Goal: Find specific page/section

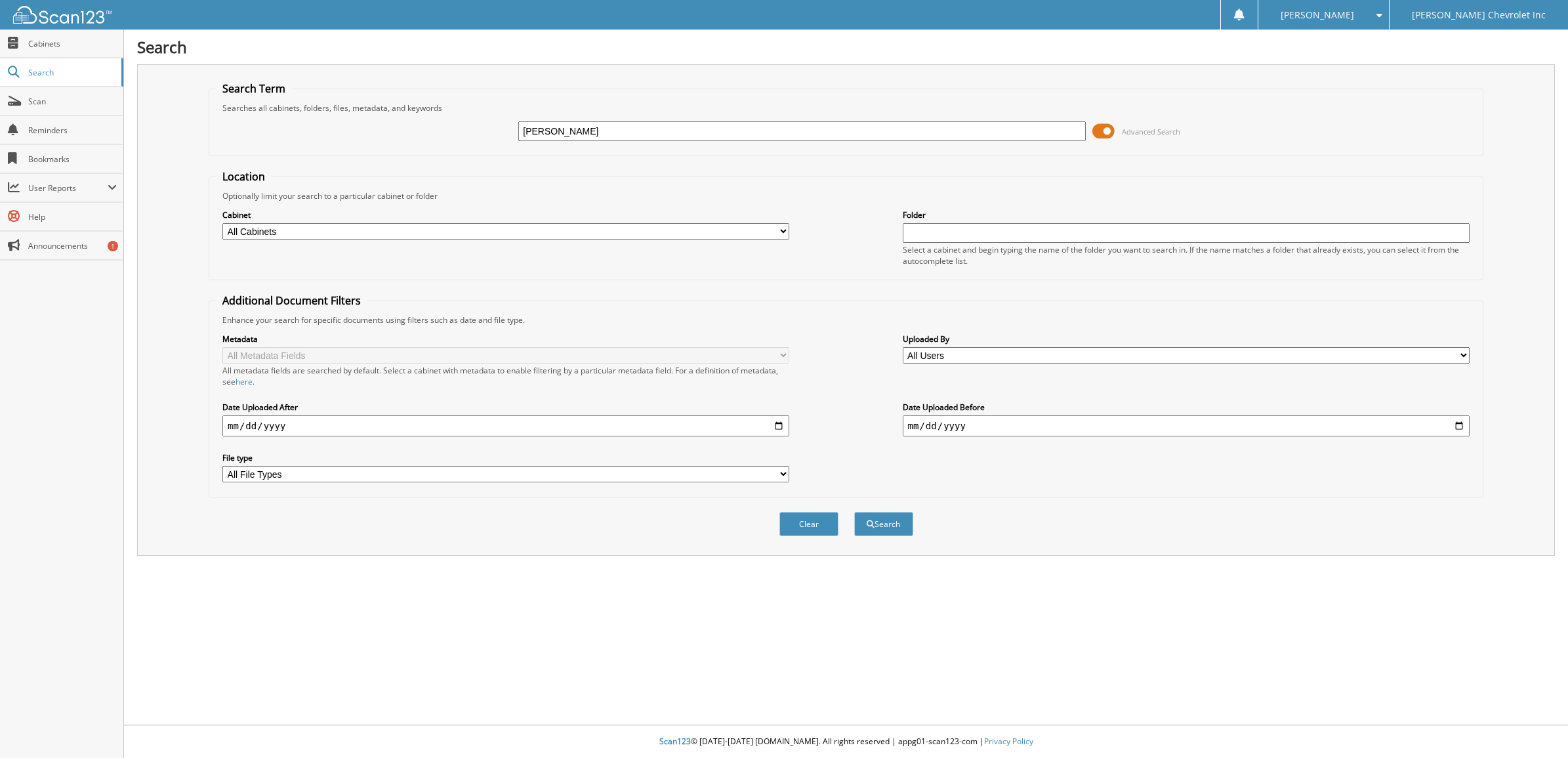
type input "[PERSON_NAME]"
click at [854, 512] on button "Search" at bounding box center [884, 524] width 59 height 24
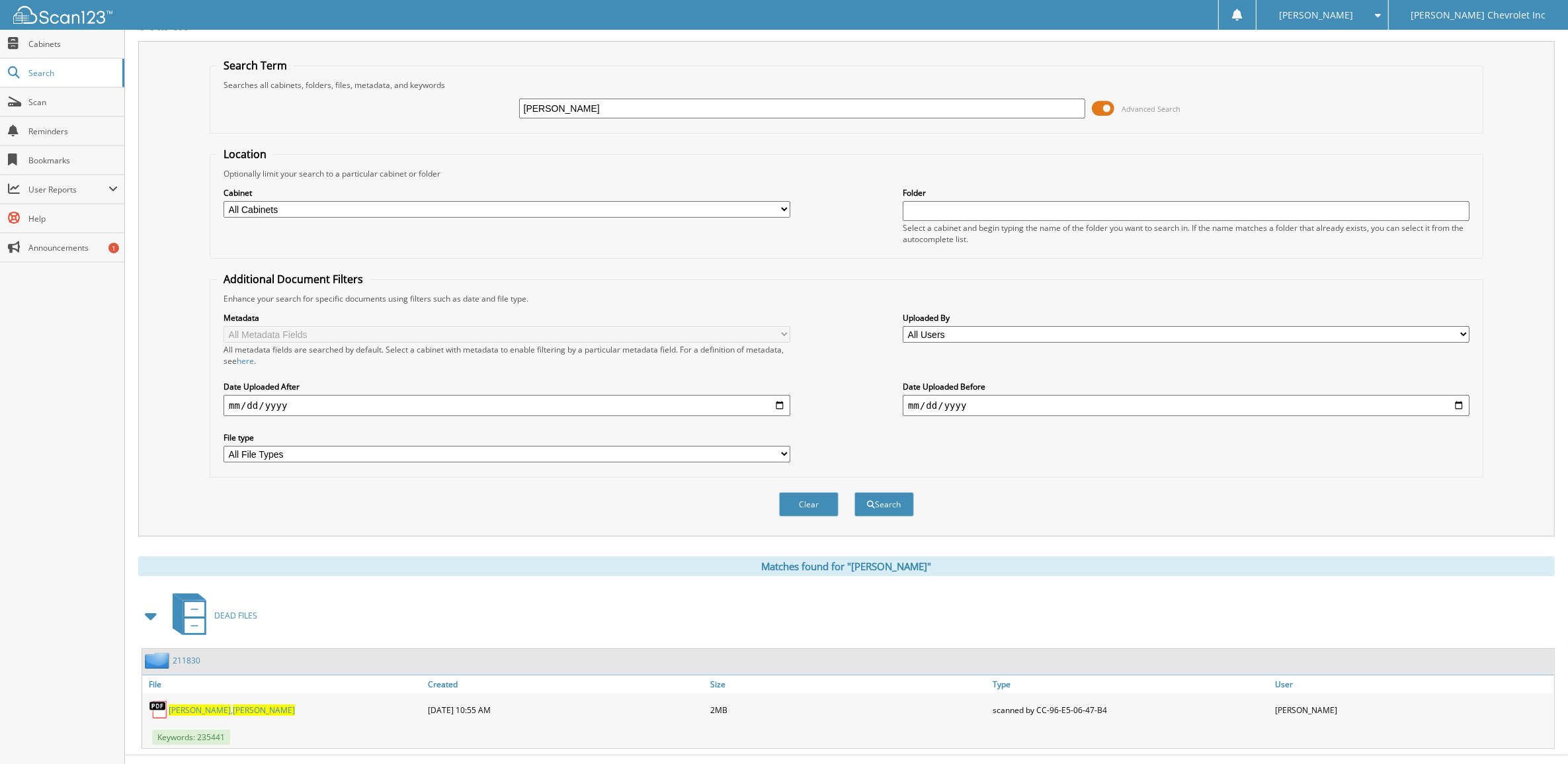
scroll to position [37, 0]
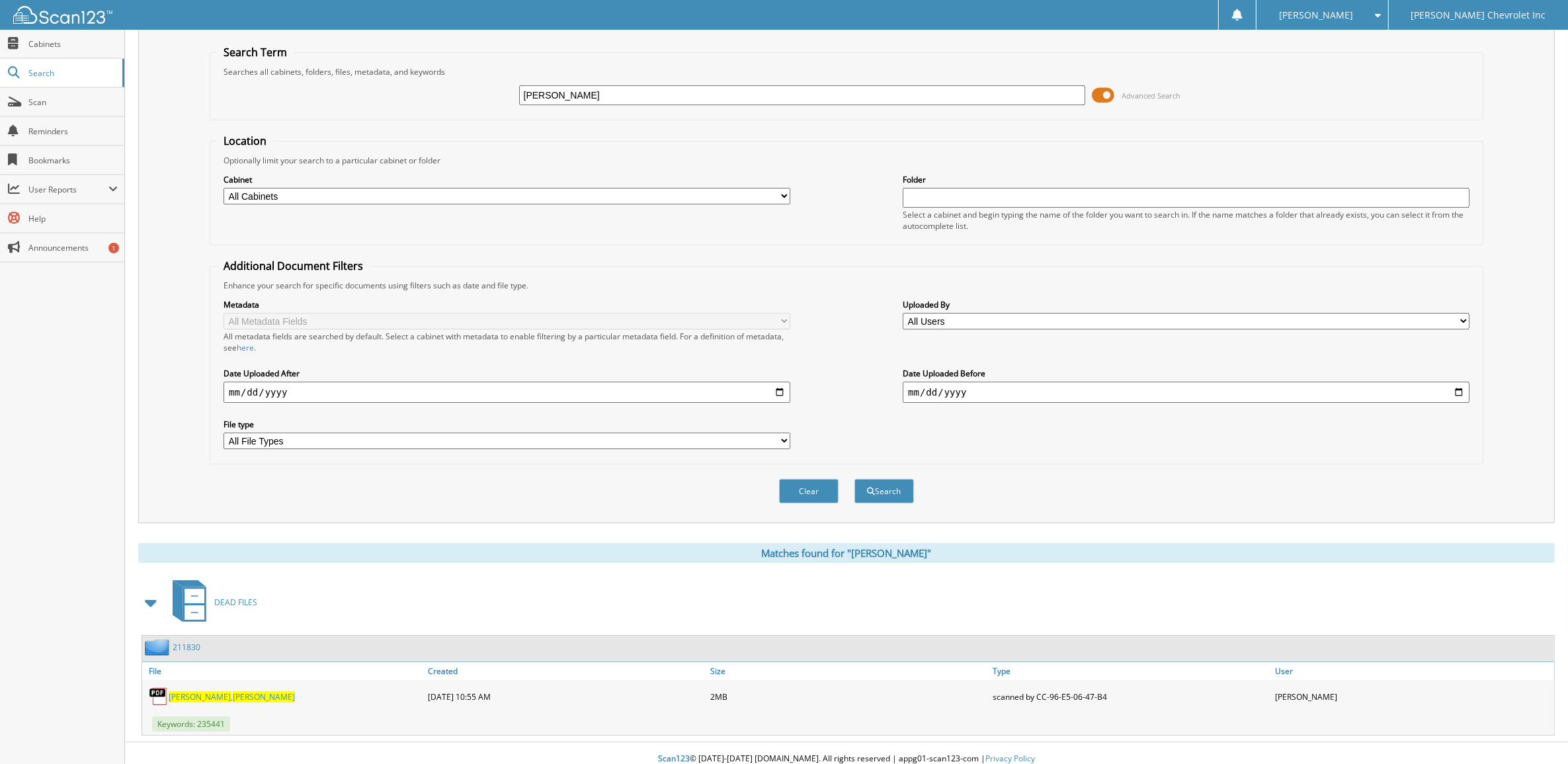
click at [233, 691] on span "[PERSON_NAME]" at bounding box center [264, 697] width 62 height 11
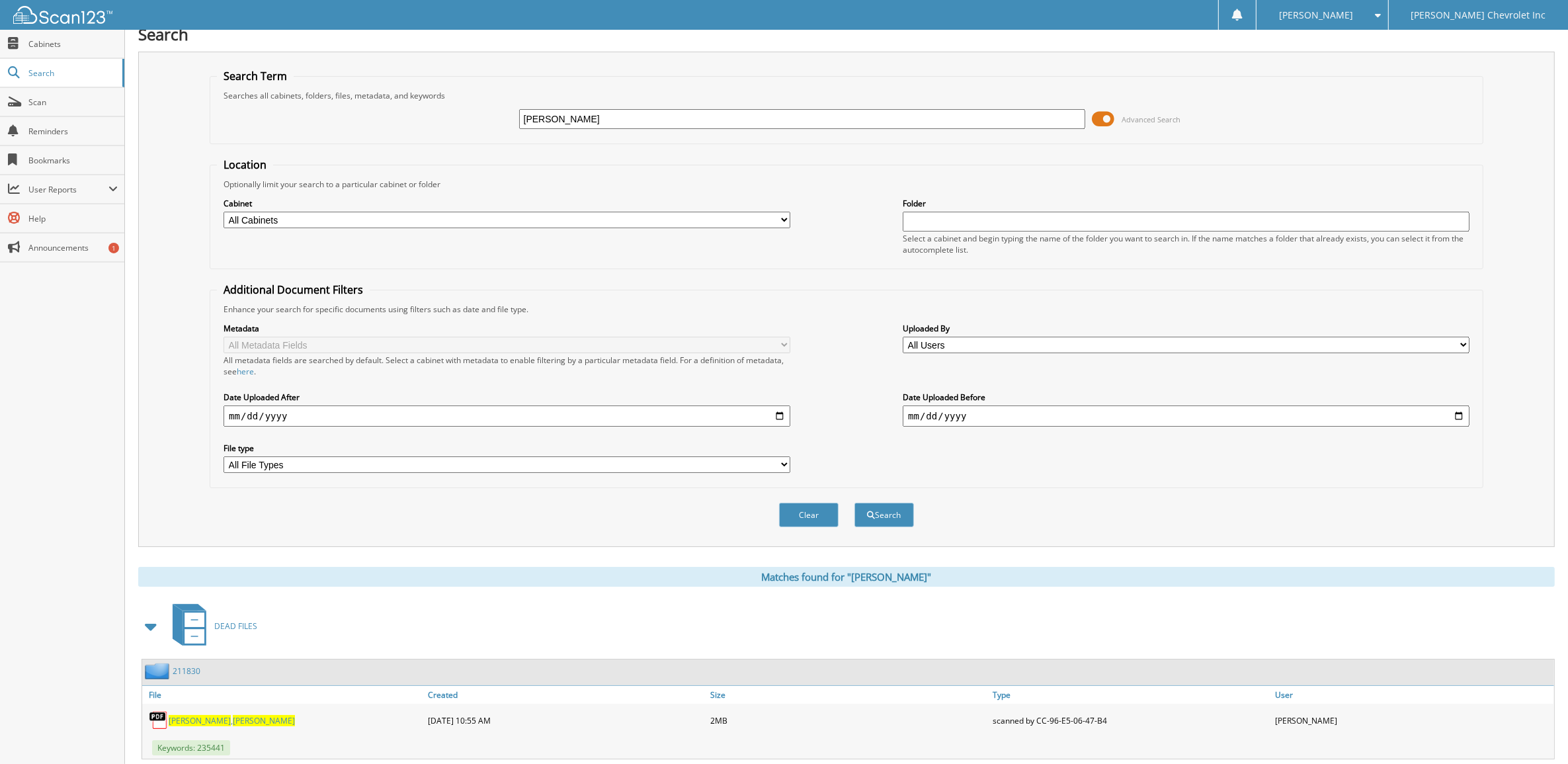
scroll to position [0, 0]
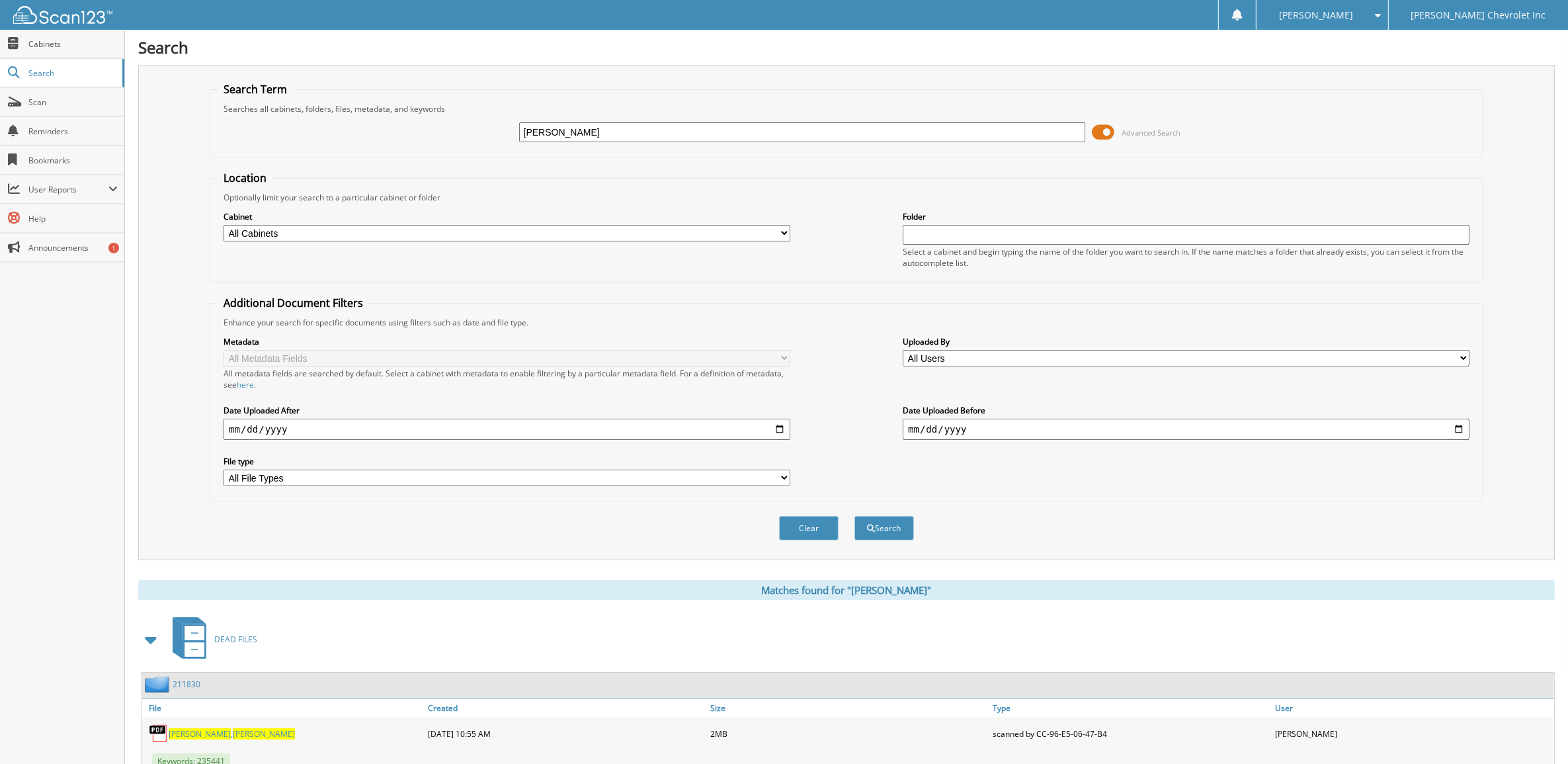
click at [834, 131] on input "[PERSON_NAME]" at bounding box center [802, 131] width 566 height 20
drag, startPoint x: 822, startPoint y: 129, endPoint x: 277, endPoint y: 137, distance: 545.1
click at [277, 137] on div "[PERSON_NAME] Advanced Search" at bounding box center [846, 132] width 1259 height 35
paste input "223029"
type input "223029"
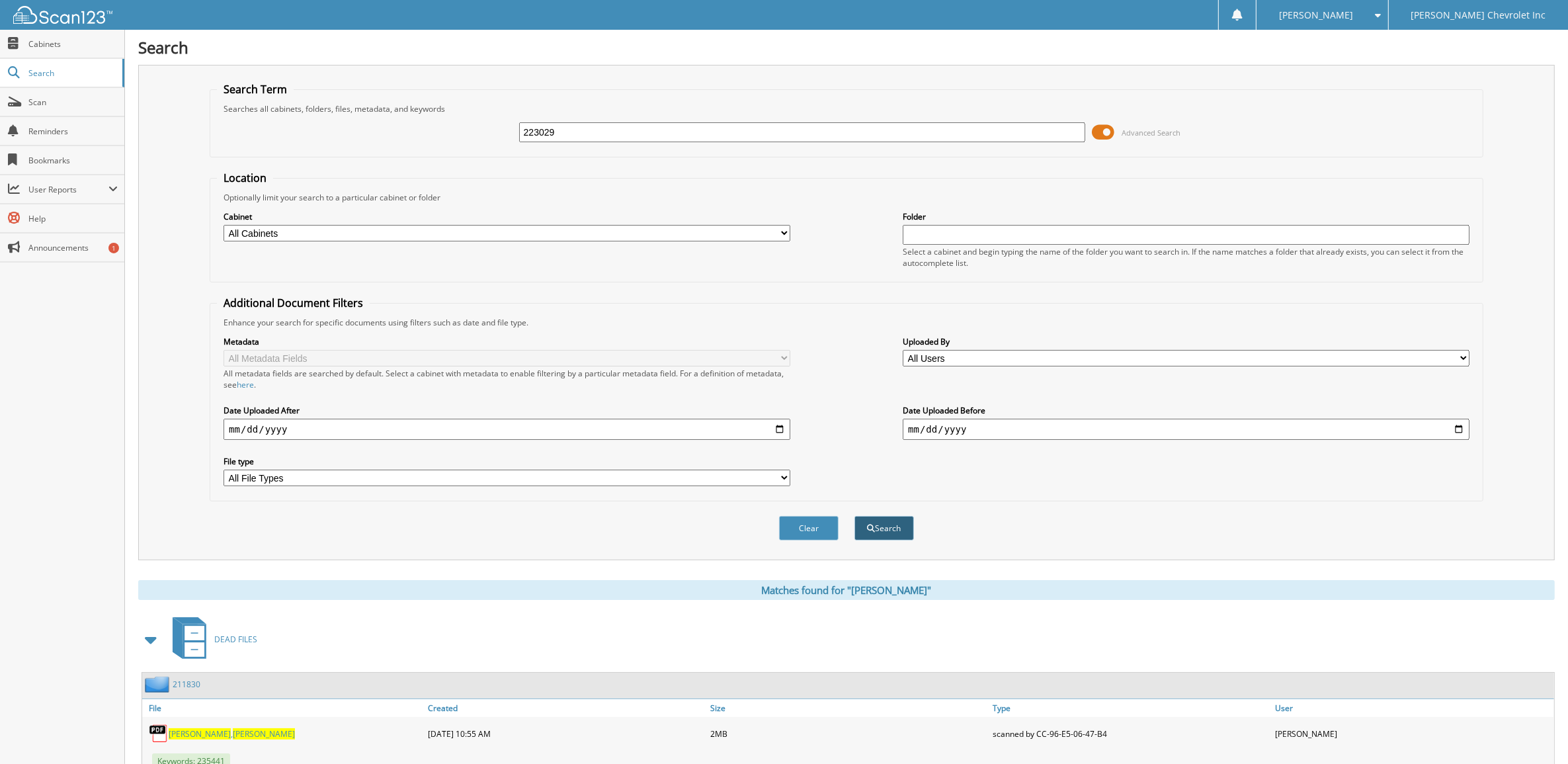
click at [887, 516] on button "Search" at bounding box center [884, 528] width 60 height 24
click at [183, 678] on span "223029" at bounding box center [186, 684] width 28 height 11
